Goal: Task Accomplishment & Management: Complete application form

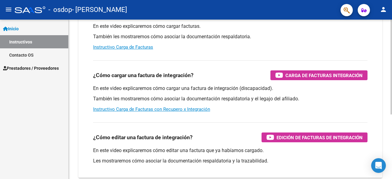
scroll to position [48, 0]
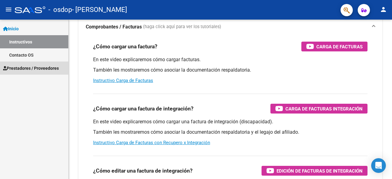
click at [27, 70] on span "Prestadores / Proveedores" at bounding box center [31, 68] width 56 height 7
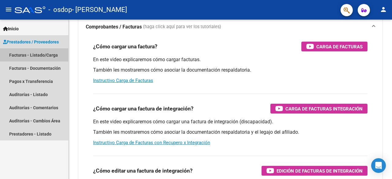
click at [36, 57] on link "Facturas - Listado/Carga" at bounding box center [34, 54] width 68 height 13
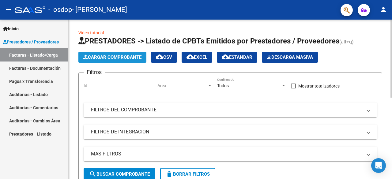
click at [113, 57] on span "Cargar Comprobante" at bounding box center [112, 58] width 58 height 6
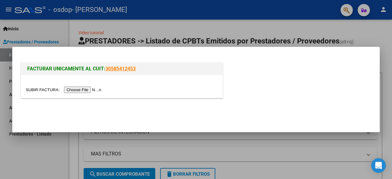
click at [77, 90] on input "file" at bounding box center [65, 90] width 78 height 6
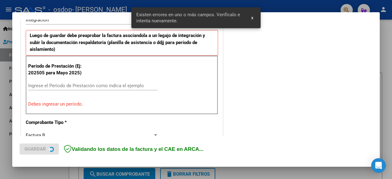
scroll to position [161, 0]
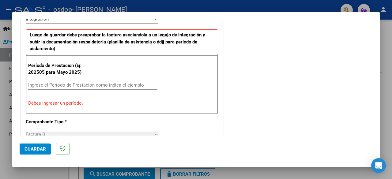
click at [85, 84] on input "Ingrese el Período de Prestación como indica el ejemplo" at bounding box center [92, 85] width 129 height 6
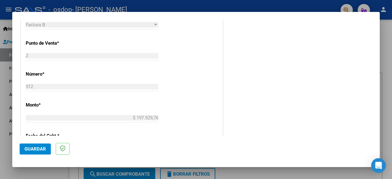
scroll to position [251, 0]
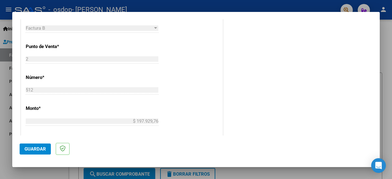
type input "202508"
click at [32, 148] on span "Guardar" at bounding box center [35, 150] width 21 height 6
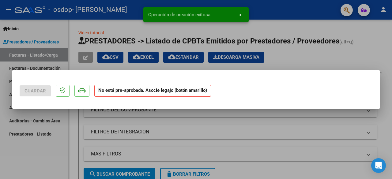
scroll to position [0, 0]
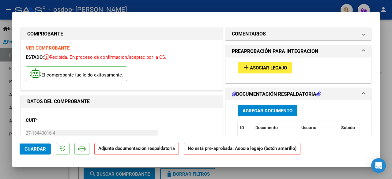
click at [264, 70] on span "Asociar Legajo" at bounding box center [268, 68] width 37 height 6
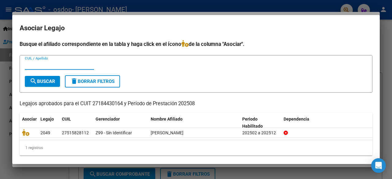
scroll to position [3, 0]
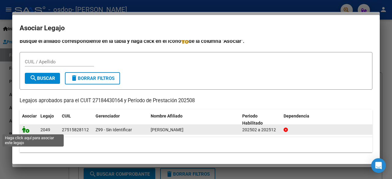
click at [26, 130] on icon at bounding box center [25, 129] width 7 height 7
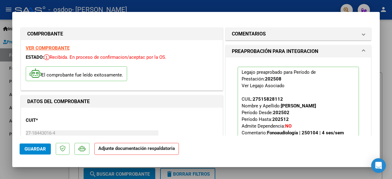
scroll to position [92, 0]
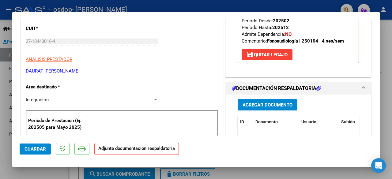
click at [124, 151] on strong "Adjunte documentación respaldatoria" at bounding box center [136, 149] width 77 height 6
click at [263, 105] on span "Agregar Documento" at bounding box center [268, 105] width 50 height 6
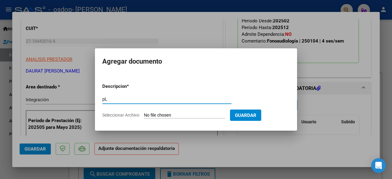
type input "p"
type input "O"
type input "Planilla de asistencias"
click at [160, 112] on app-file-uploader "Seleccionar Archivo" at bounding box center [166, 115] width 128 height 6
click at [173, 114] on input "Seleccionar Archivo" at bounding box center [184, 116] width 81 height 6
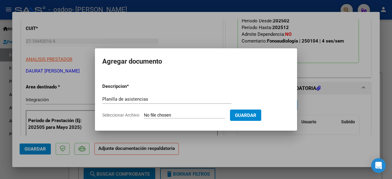
type input "C:\fakepath\PLANILLA IRUSTIA [DATE].pdf"
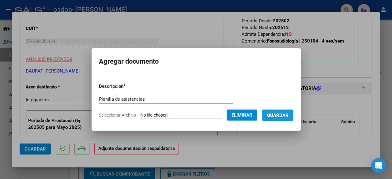
click at [274, 116] on span "Guardar" at bounding box center [277, 116] width 21 height 6
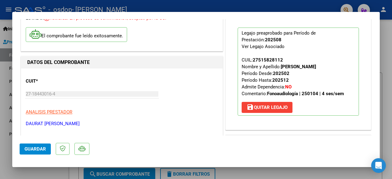
scroll to position [0, 0]
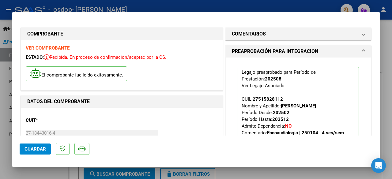
click at [196, 7] on div at bounding box center [196, 89] width 392 height 179
type input "$ 0,00"
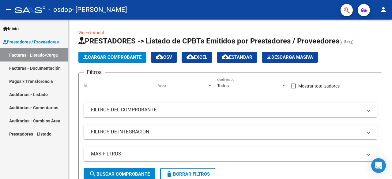
click at [33, 69] on link "Facturas - Documentación" at bounding box center [34, 68] width 68 height 13
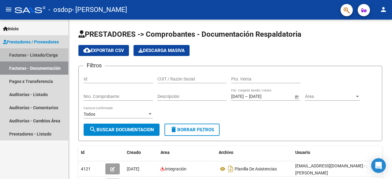
click at [32, 55] on link "Facturas - Listado/Carga" at bounding box center [34, 54] width 68 height 13
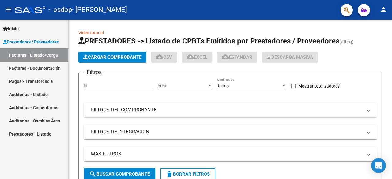
click at [32, 55] on link "Facturas - Listado/Carga" at bounding box center [34, 54] width 68 height 13
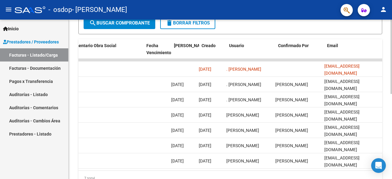
scroll to position [0, 988]
